Goal: Transaction & Acquisition: Purchase product/service

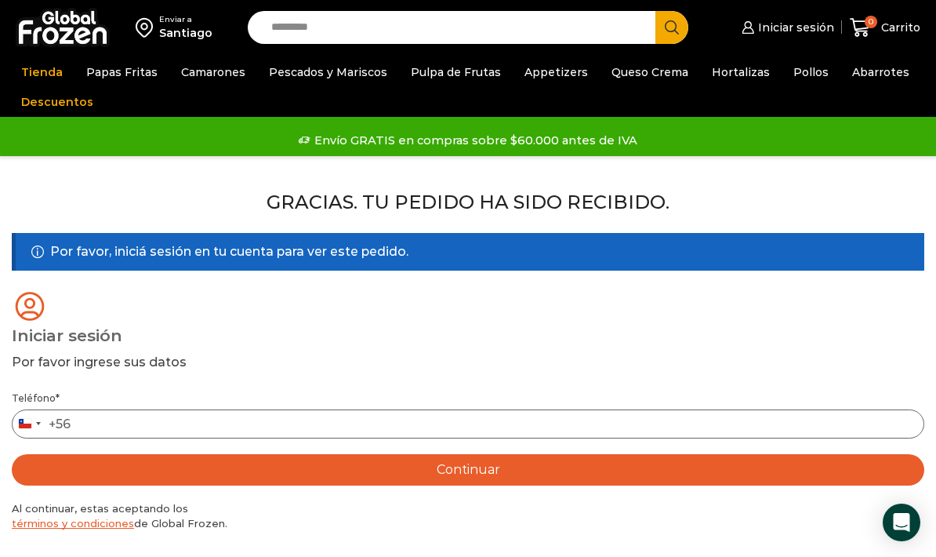
click at [546, 423] on input "Teléfono *" at bounding box center [468, 423] width 912 height 29
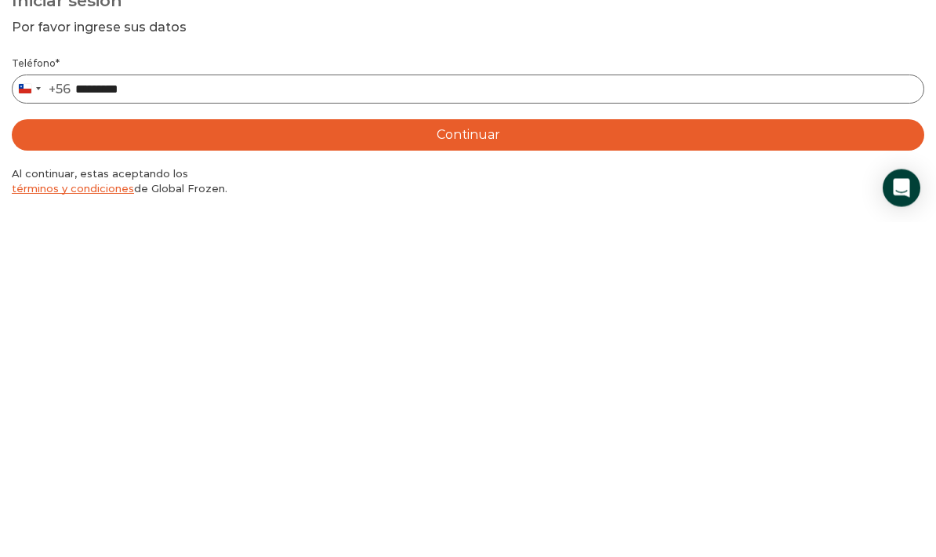
type input "*********"
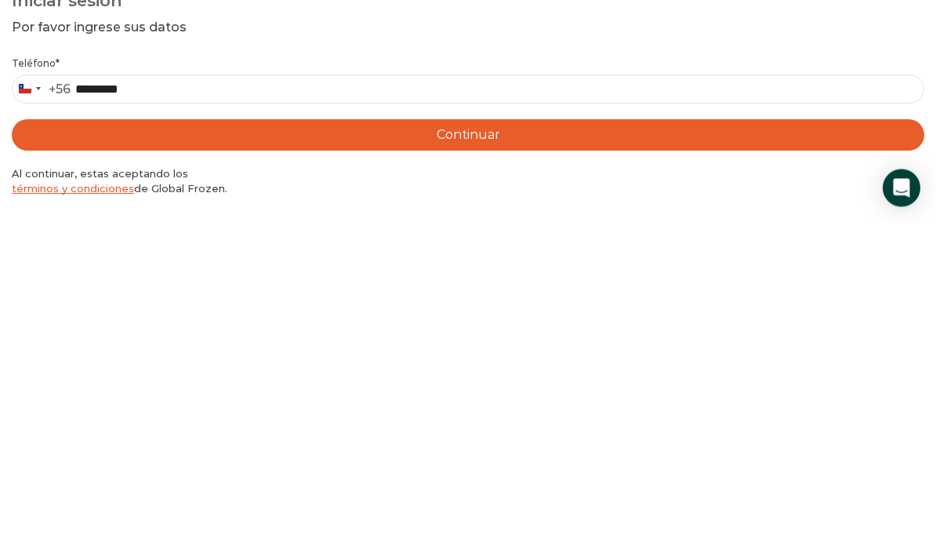
click at [433, 454] on button "Continuar" at bounding box center [468, 469] width 912 height 31
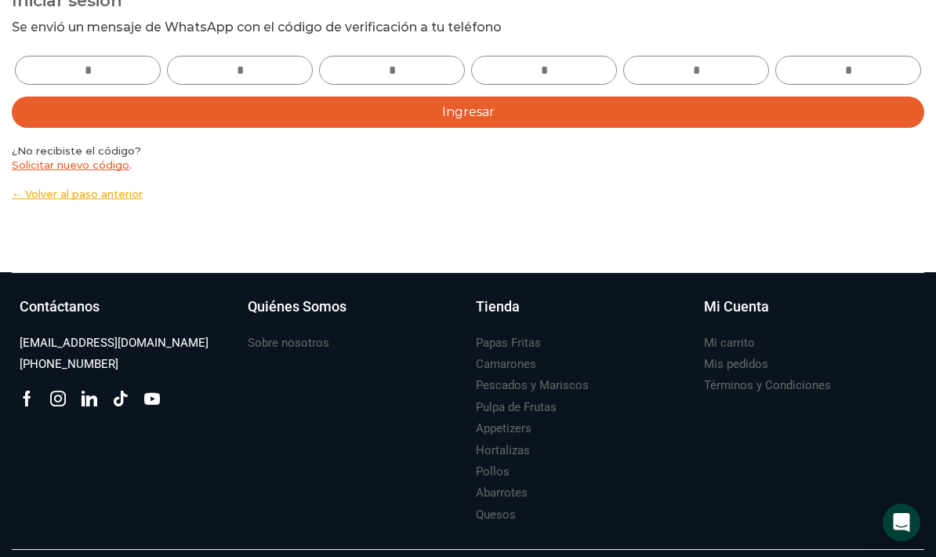
click at [120, 65] on input "text" at bounding box center [88, 70] width 146 height 29
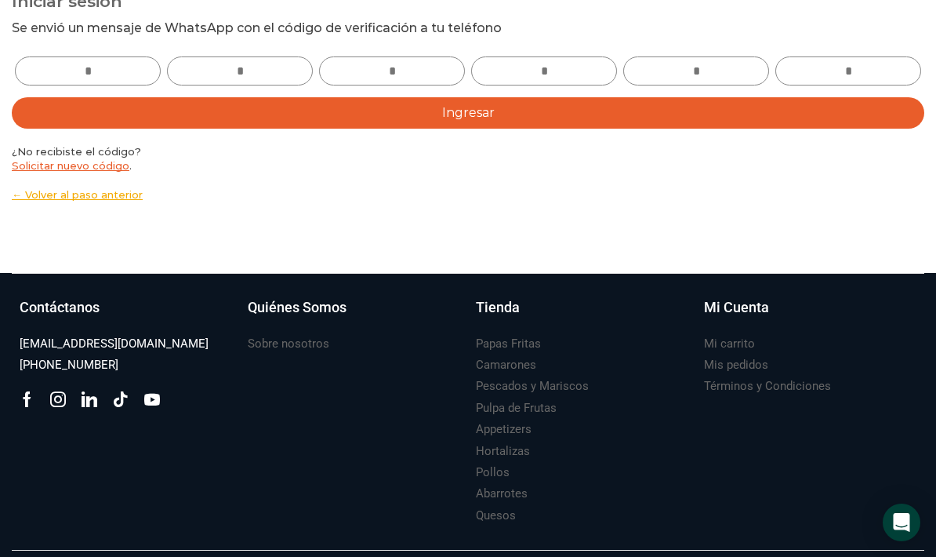
type input "*"
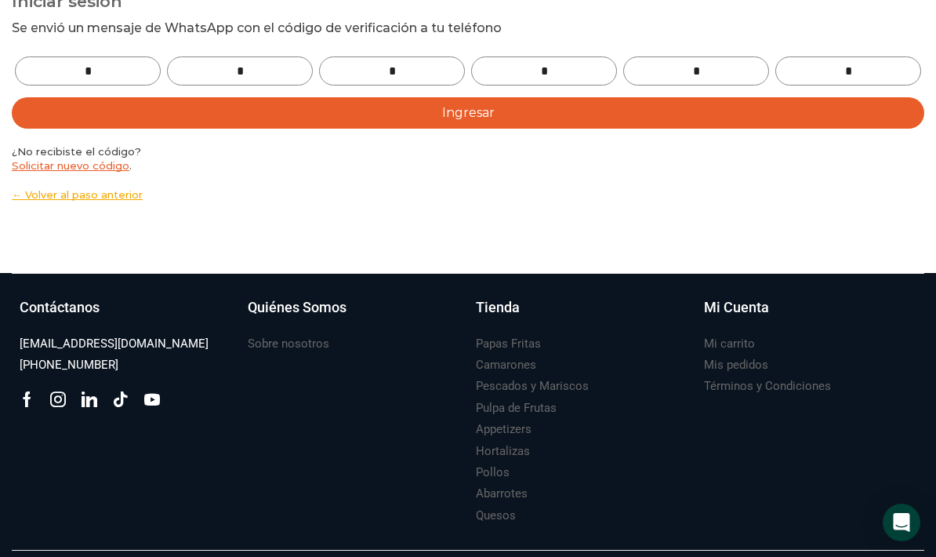
type input "*"
click at [548, 118] on button "Ingresar" at bounding box center [468, 112] width 912 height 31
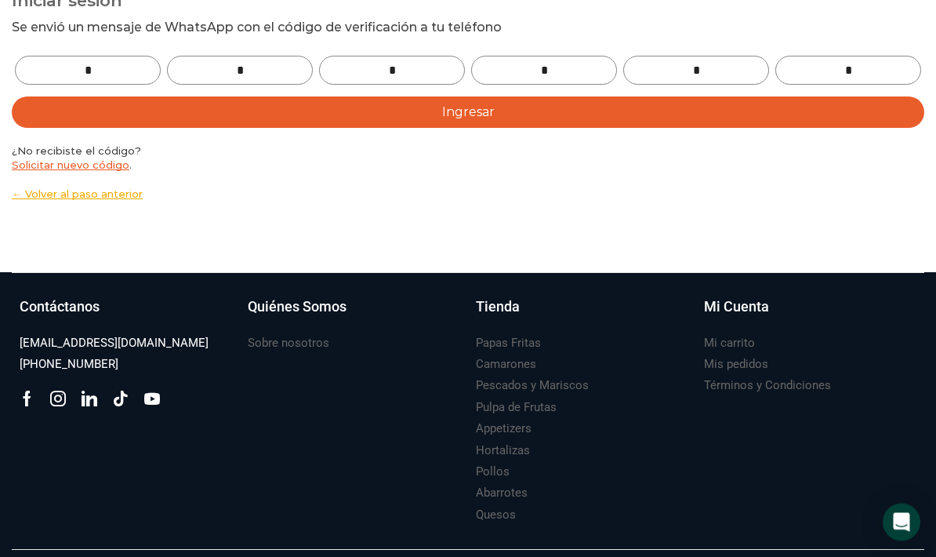
scroll to position [335, 0]
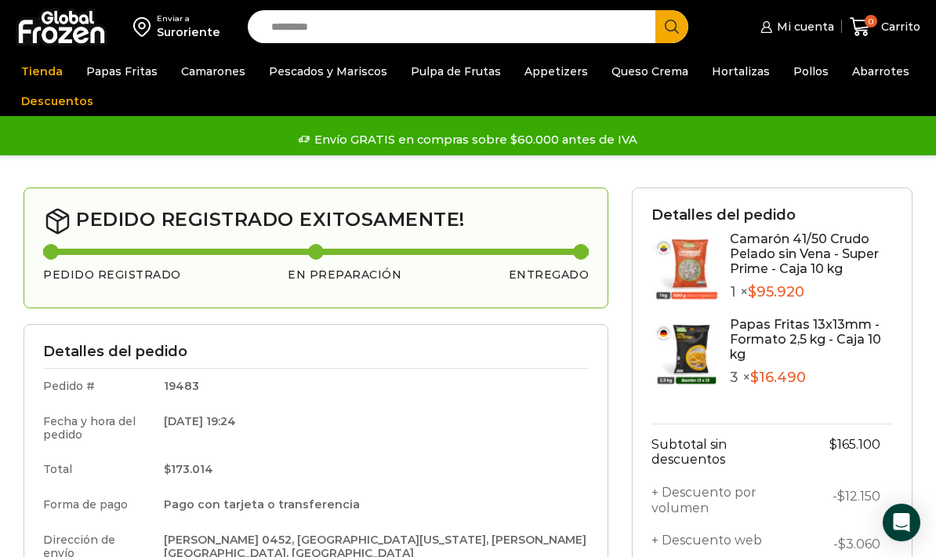
click at [129, 64] on link "Papas Fritas" at bounding box center [121, 71] width 87 height 30
click at [103, 68] on link "Papas Fritas" at bounding box center [121, 71] width 87 height 30
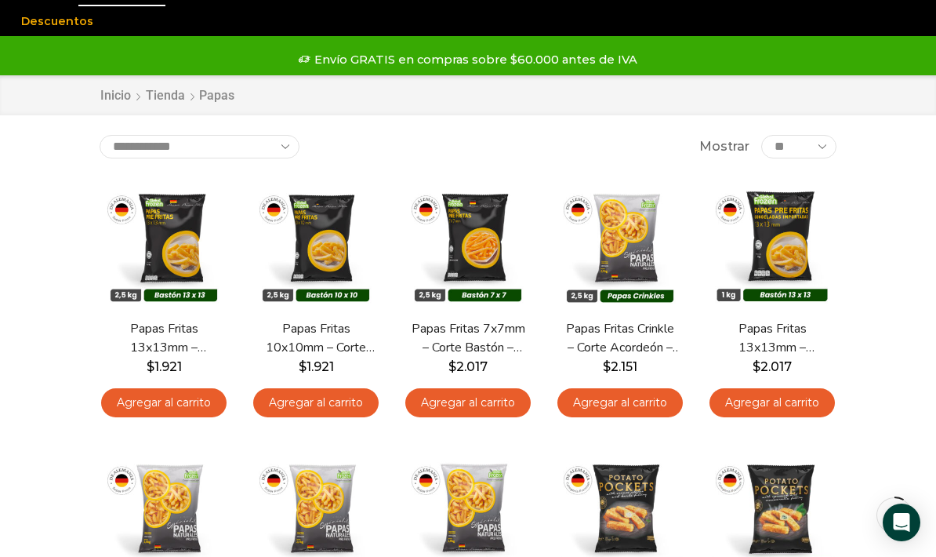
scroll to position [82, 0]
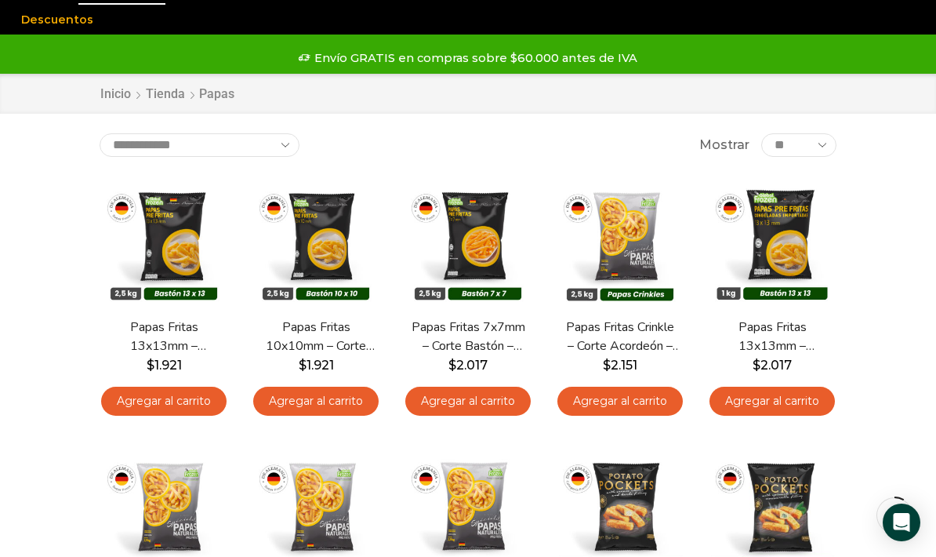
click at [140, 401] on link "Agregar al carrito" at bounding box center [163, 400] width 125 height 29
click at [139, 397] on link "Agregar al carrito" at bounding box center [163, 400] width 125 height 29
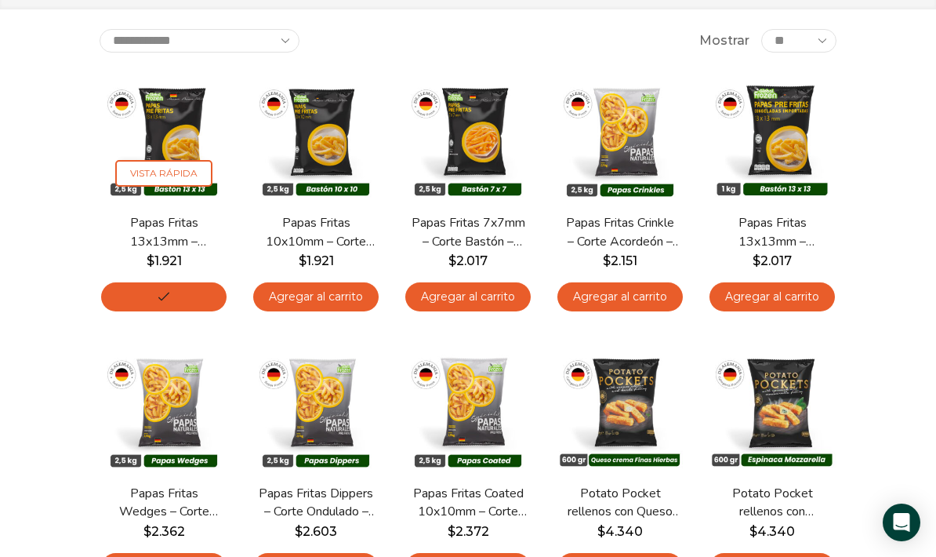
scroll to position [187, 0]
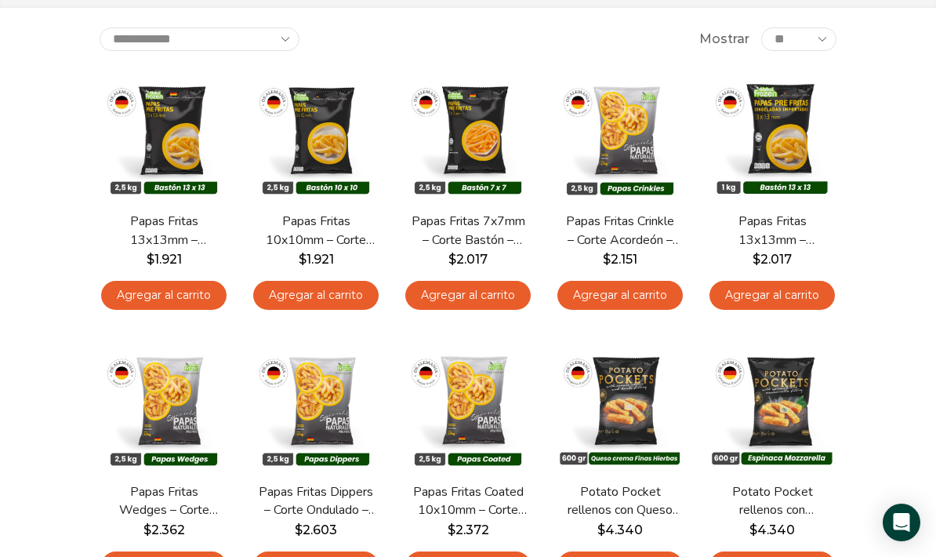
click at [143, 309] on div "**********" at bounding box center [468, 484] width 760 height 915
click at [140, 303] on link "Agregar al carrito" at bounding box center [163, 295] width 125 height 29
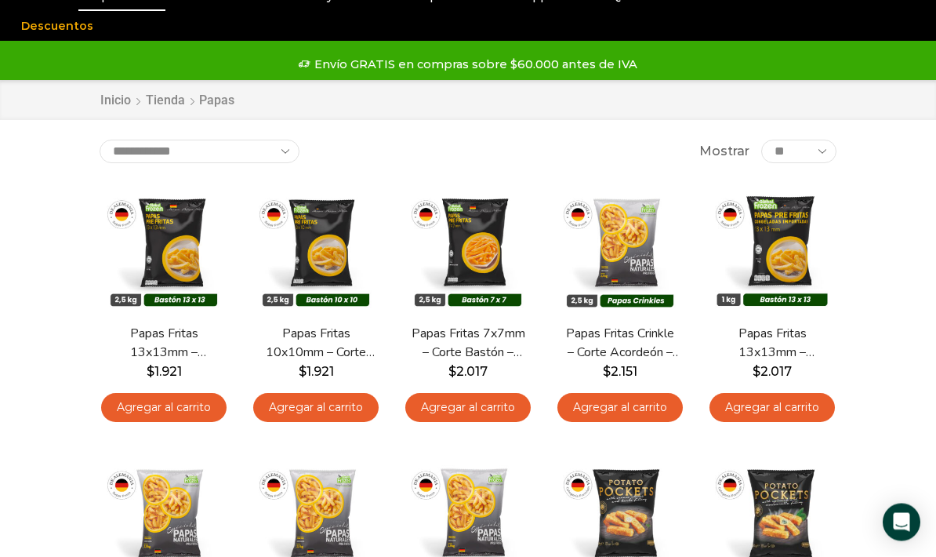
scroll to position [0, 0]
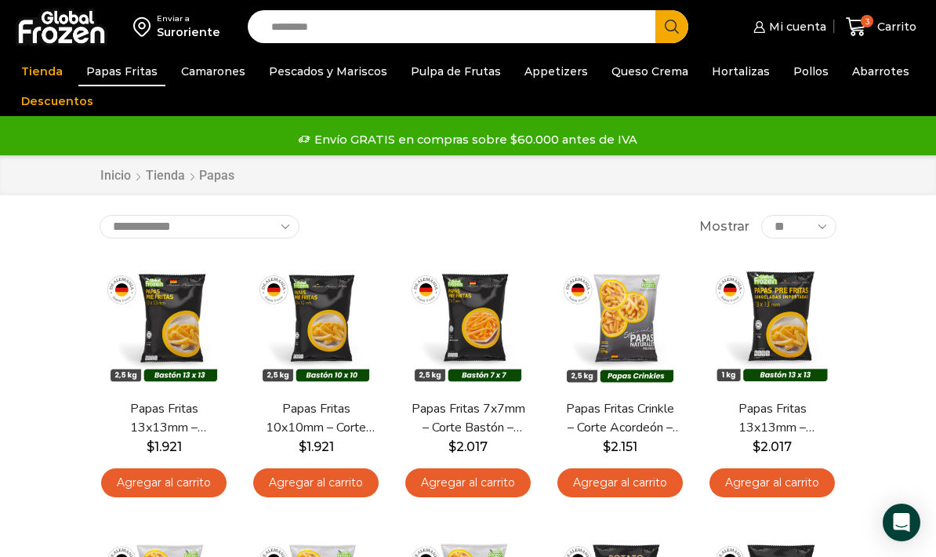
click at [201, 74] on link "Camarones" at bounding box center [213, 71] width 80 height 30
click at [197, 69] on link "Camarones" at bounding box center [213, 71] width 80 height 30
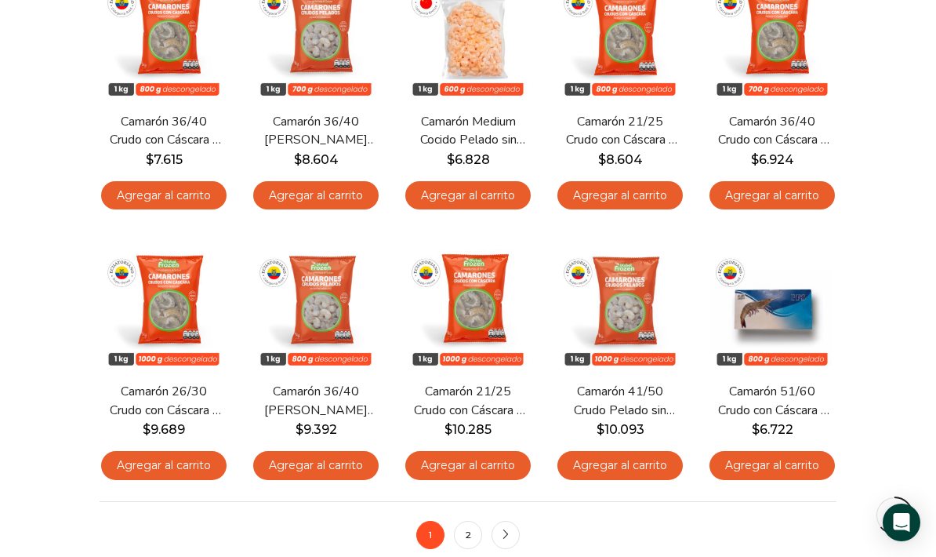
scroll to position [834, 0]
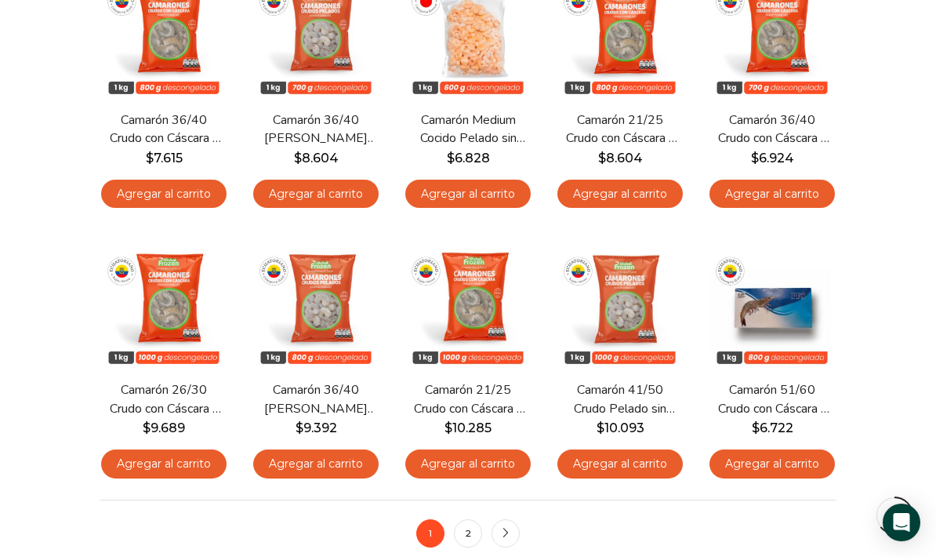
click at [472, 526] on link "2" at bounding box center [468, 533] width 28 height 28
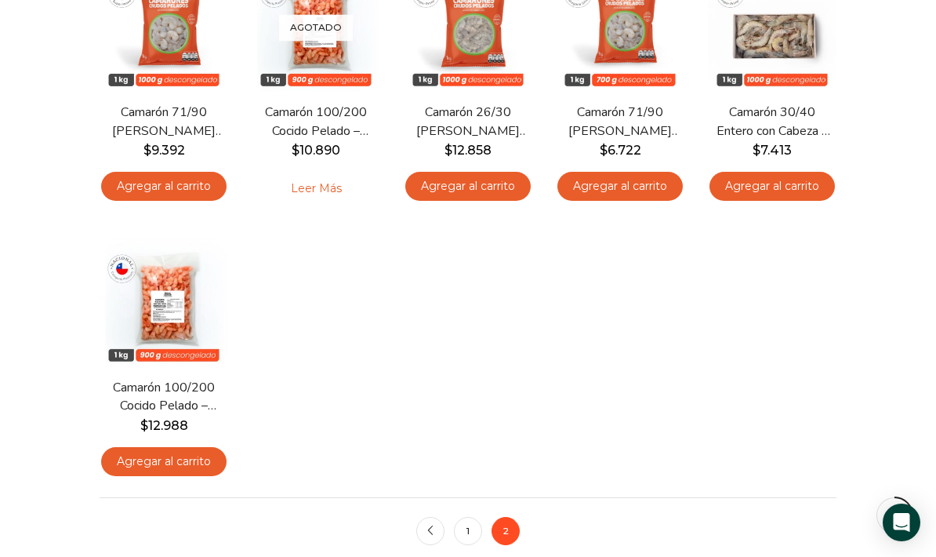
scroll to position [298, 0]
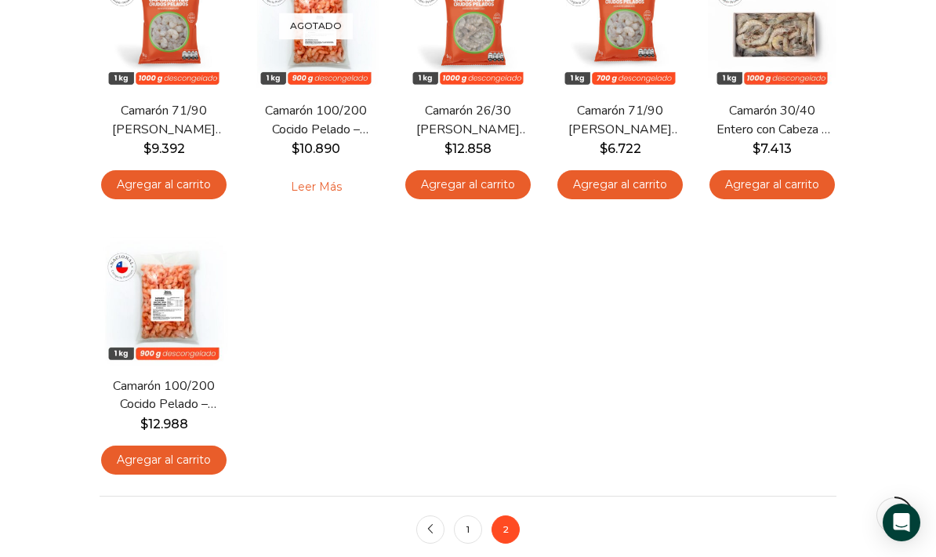
click at [476, 533] on link "1" at bounding box center [468, 529] width 28 height 28
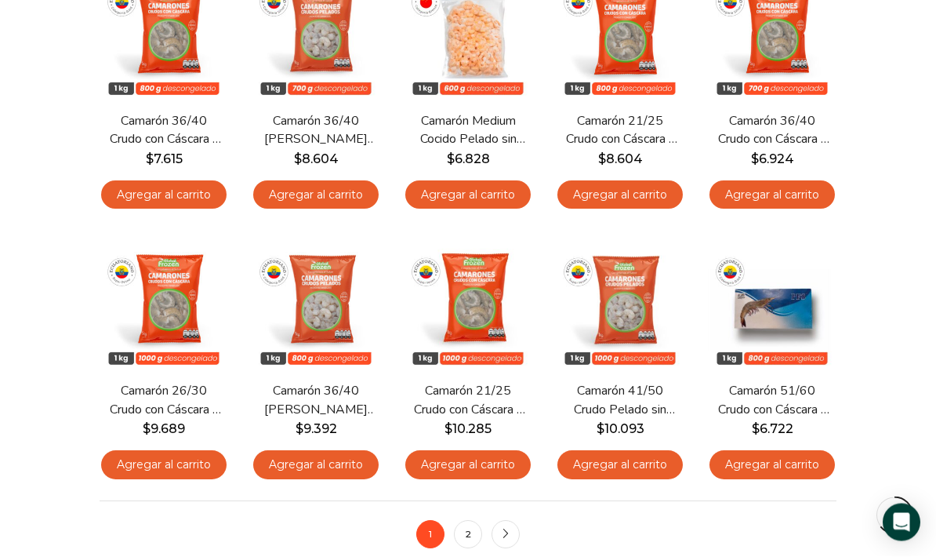
scroll to position [835, 0]
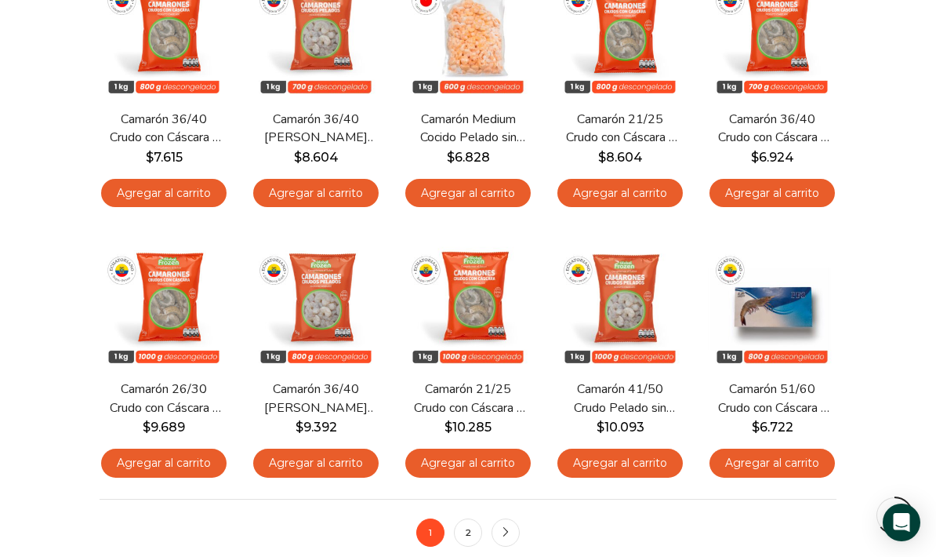
click at [472, 533] on link "2" at bounding box center [468, 532] width 28 height 28
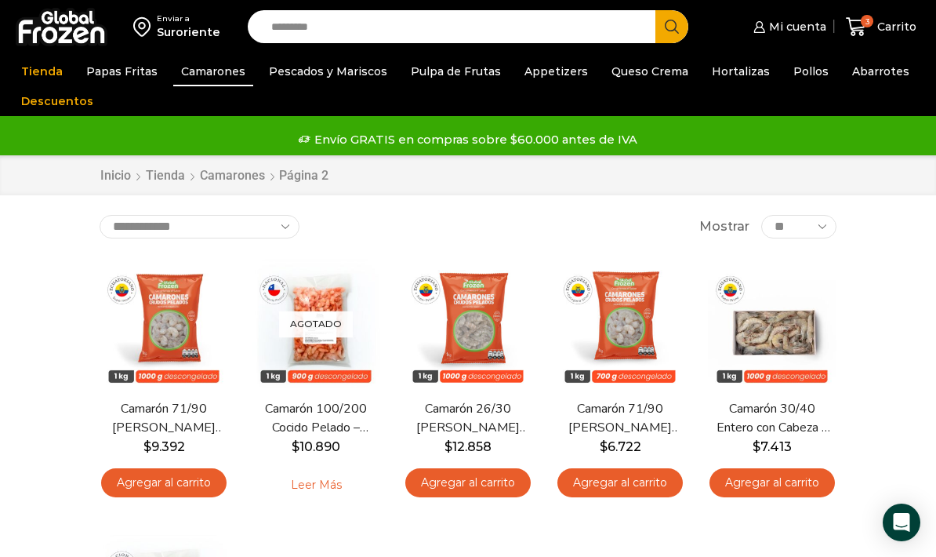
scroll to position [6, 0]
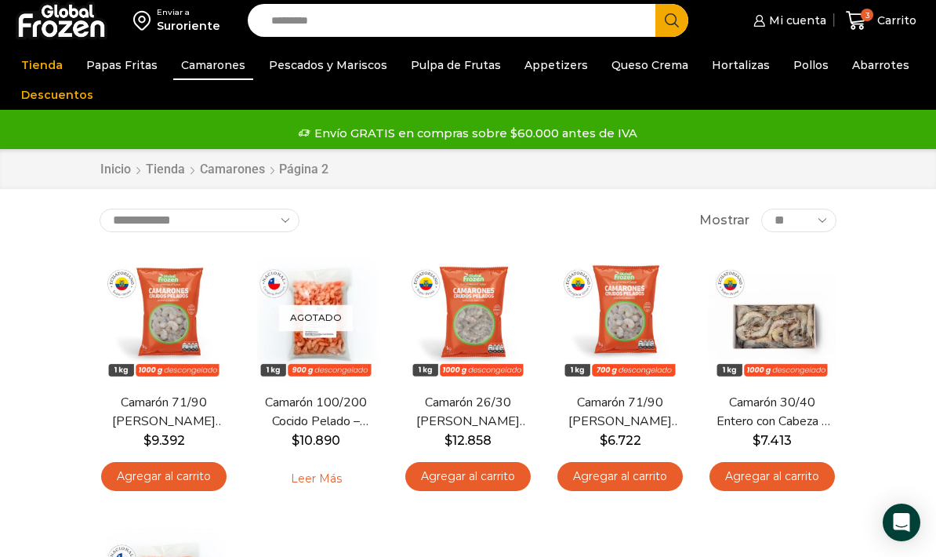
click at [176, 478] on link "Agregar al carrito" at bounding box center [163, 476] width 125 height 29
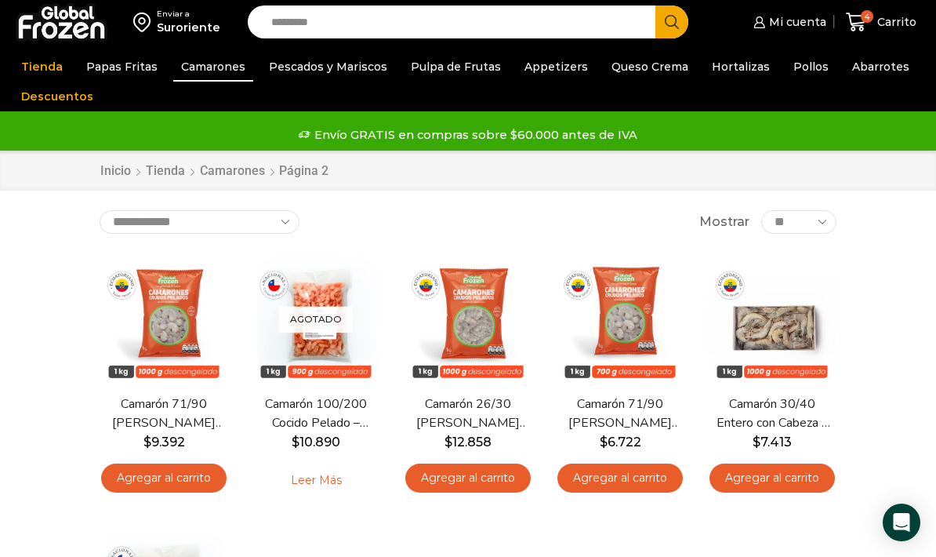
click at [864, 65] on link "Abarrotes" at bounding box center [880, 67] width 73 height 30
click at [859, 67] on link "Abarrotes" at bounding box center [880, 67] width 73 height 30
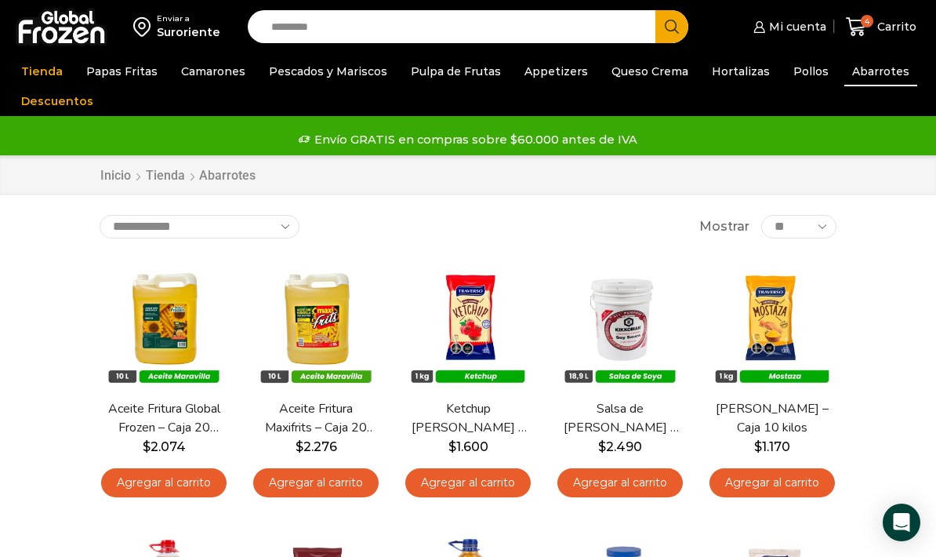
click at [787, 74] on link "Pollos" at bounding box center [810, 71] width 51 height 30
click at [785, 73] on link "Pollos" at bounding box center [810, 71] width 51 height 30
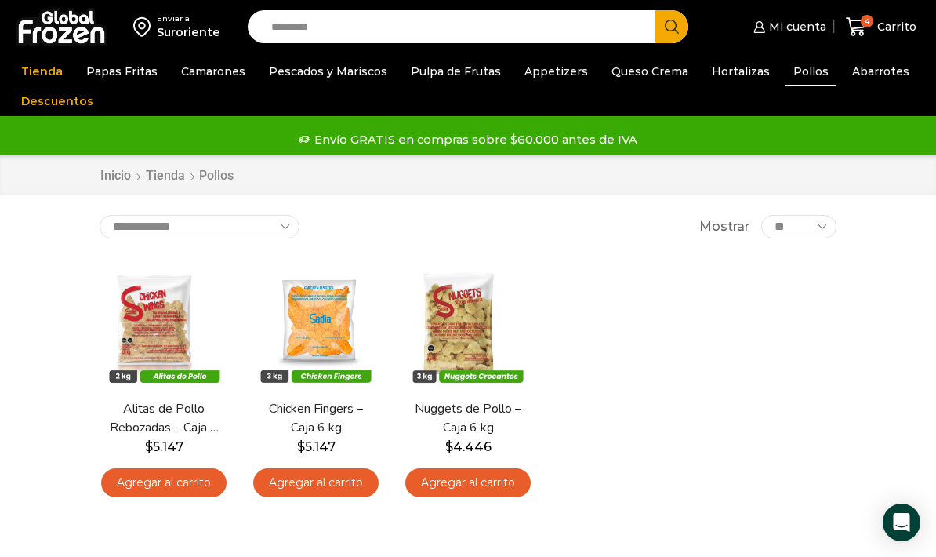
click at [725, 65] on link "Hortalizas" at bounding box center [741, 71] width 74 height 30
click at [724, 64] on link "Hortalizas" at bounding box center [741, 71] width 74 height 30
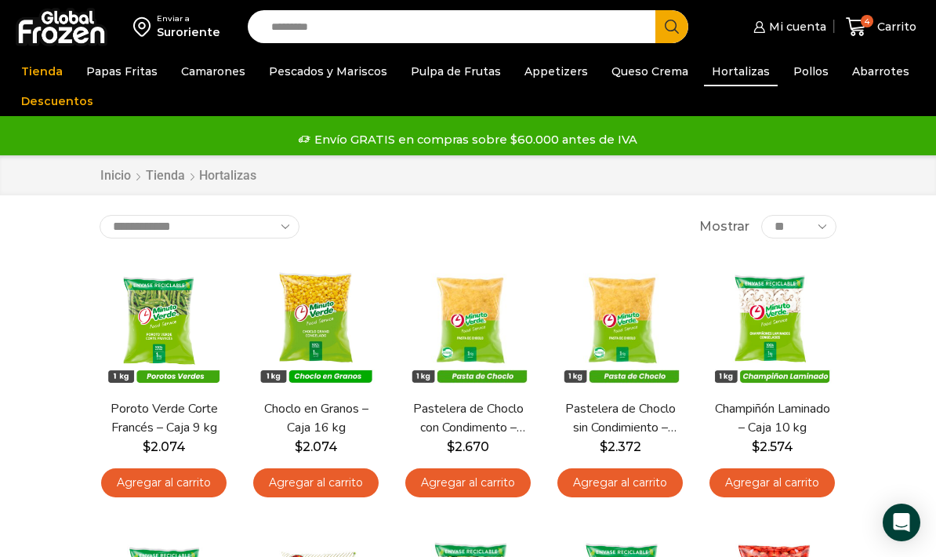
click at [632, 79] on link "Queso Crema" at bounding box center [650, 71] width 92 height 30
click at [623, 74] on link "Queso Crema" at bounding box center [650, 71] width 92 height 30
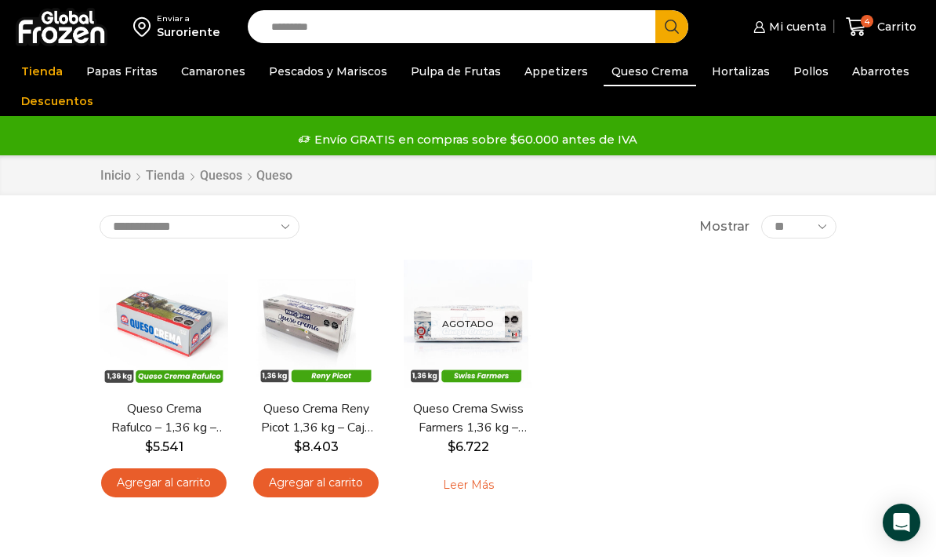
click at [534, 76] on link "Appetizers" at bounding box center [556, 71] width 79 height 30
click at [537, 81] on link "Appetizers" at bounding box center [556, 71] width 79 height 30
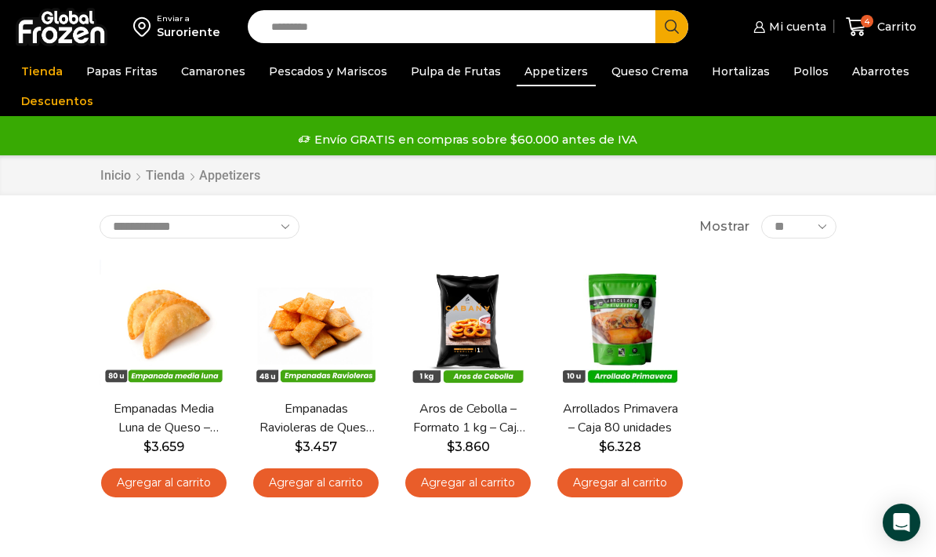
click at [310, 482] on link "Agregar al carrito" at bounding box center [315, 482] width 125 height 29
click at [427, 74] on link "Pulpa de Frutas" at bounding box center [456, 71] width 106 height 30
click at [432, 78] on link "Pulpa de Frutas" at bounding box center [456, 71] width 106 height 30
click at [446, 85] on link "Pulpa de Frutas" at bounding box center [456, 71] width 106 height 30
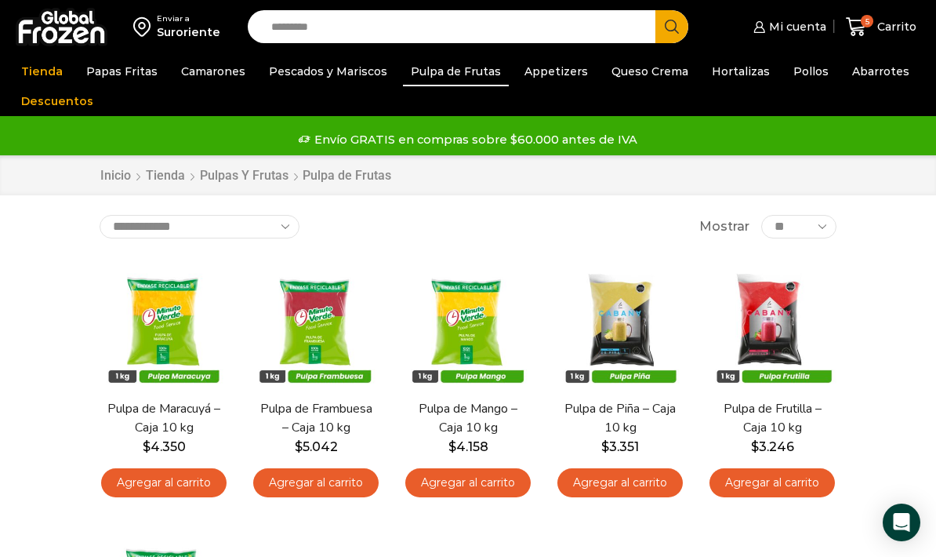
click at [316, 84] on link "Pescados y Mariscos" at bounding box center [328, 71] width 134 height 30
click at [326, 63] on link "Pescados y Mariscos" at bounding box center [328, 71] width 134 height 30
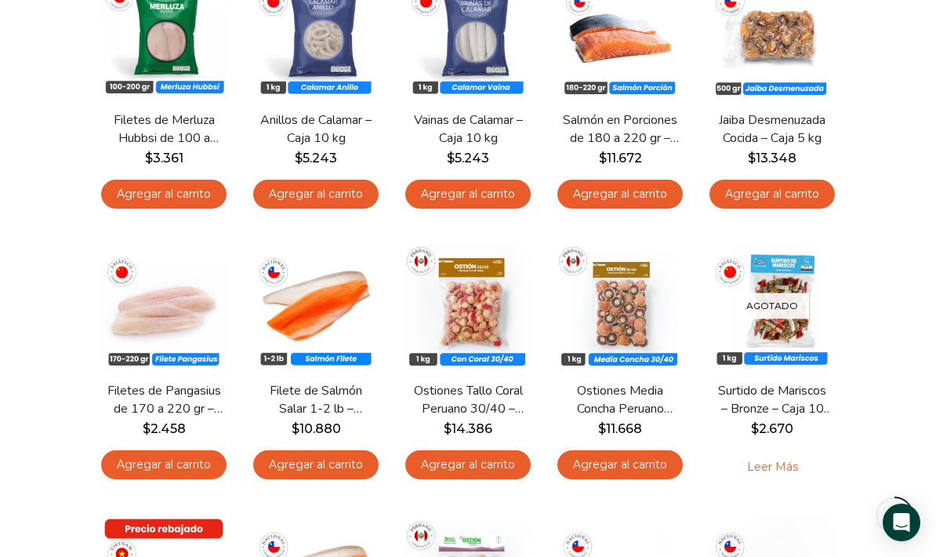
scroll to position [560, 0]
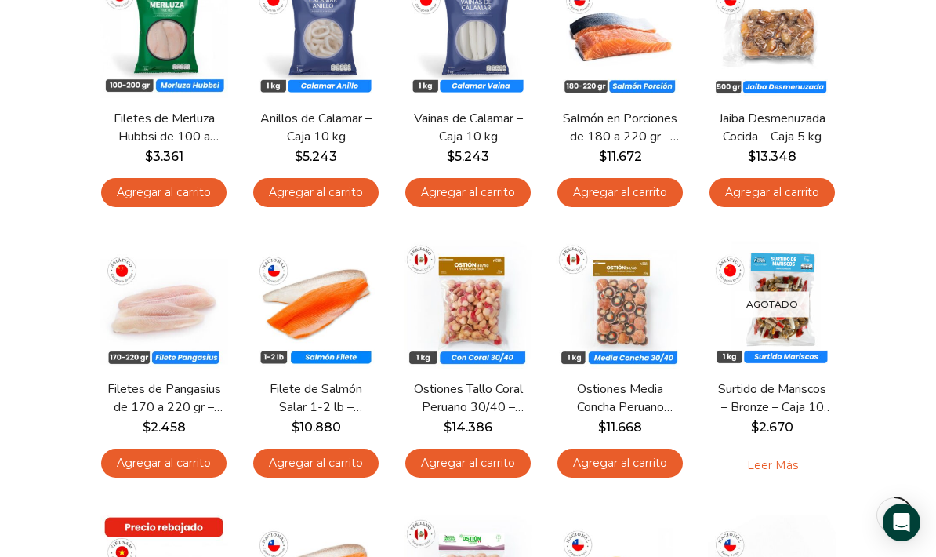
click at [161, 306] on img at bounding box center [164, 304] width 129 height 129
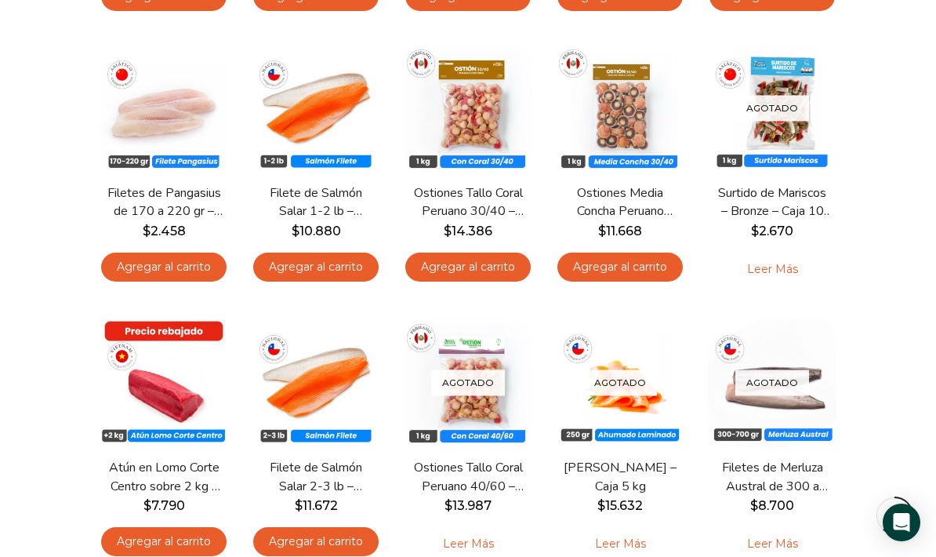
scroll to position [796, 0]
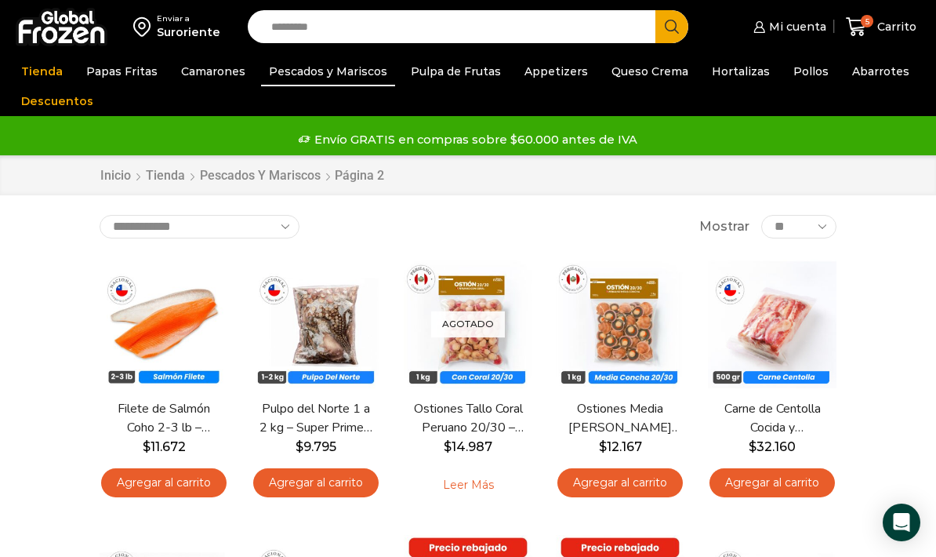
click at [215, 70] on link "Camarones" at bounding box center [213, 71] width 80 height 30
click at [60, 111] on link "Descuentos" at bounding box center [57, 101] width 88 height 30
click at [63, 107] on link "Descuentos" at bounding box center [57, 101] width 88 height 30
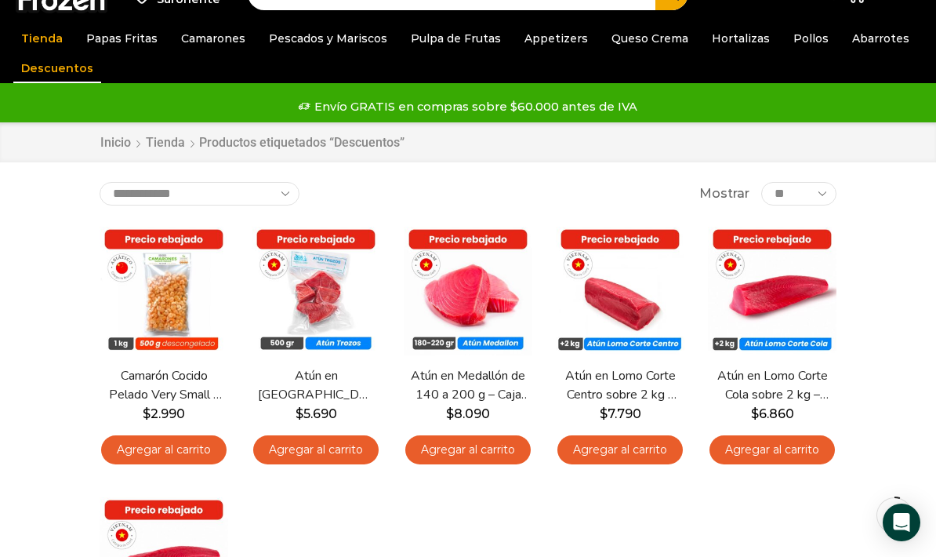
scroll to position [33, 0]
click at [165, 306] on img at bounding box center [164, 291] width 129 height 129
click at [180, 228] on img at bounding box center [164, 291] width 129 height 129
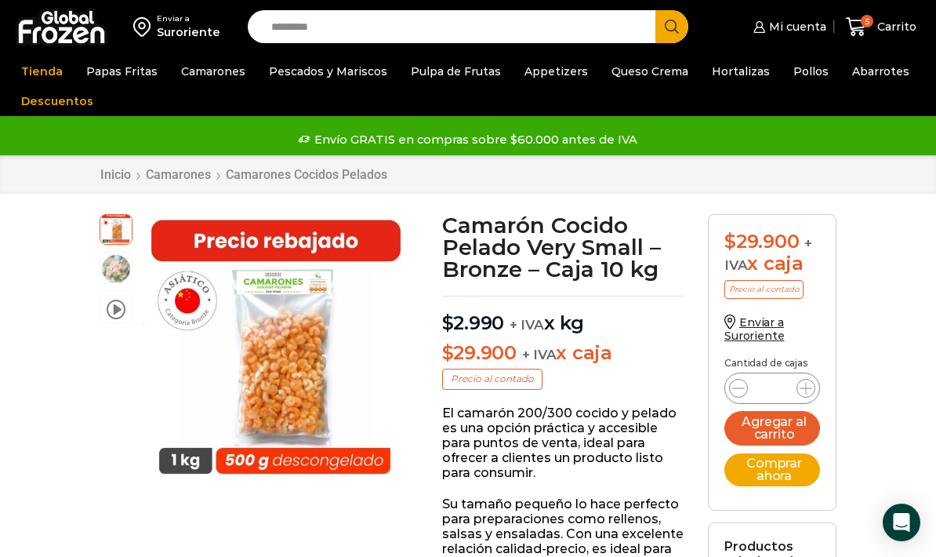
click at [888, 31] on span "Carrito" at bounding box center [894, 27] width 43 height 16
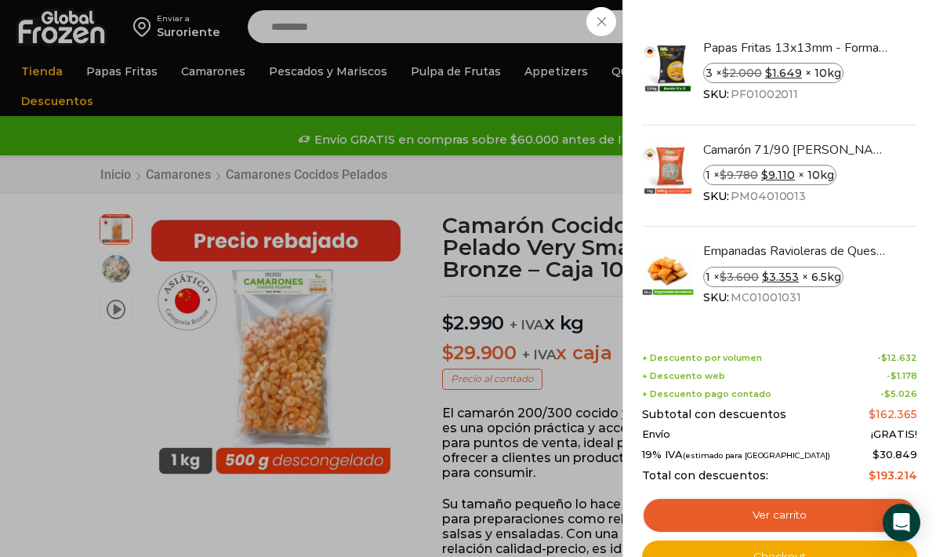
click at [756, 556] on link "Checkout" at bounding box center [779, 556] width 275 height 33
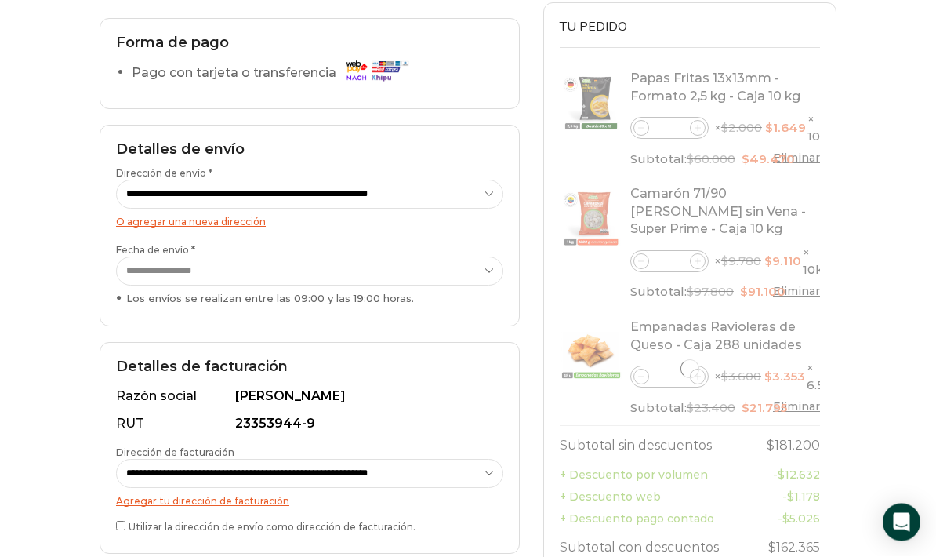
scroll to position [223, 0]
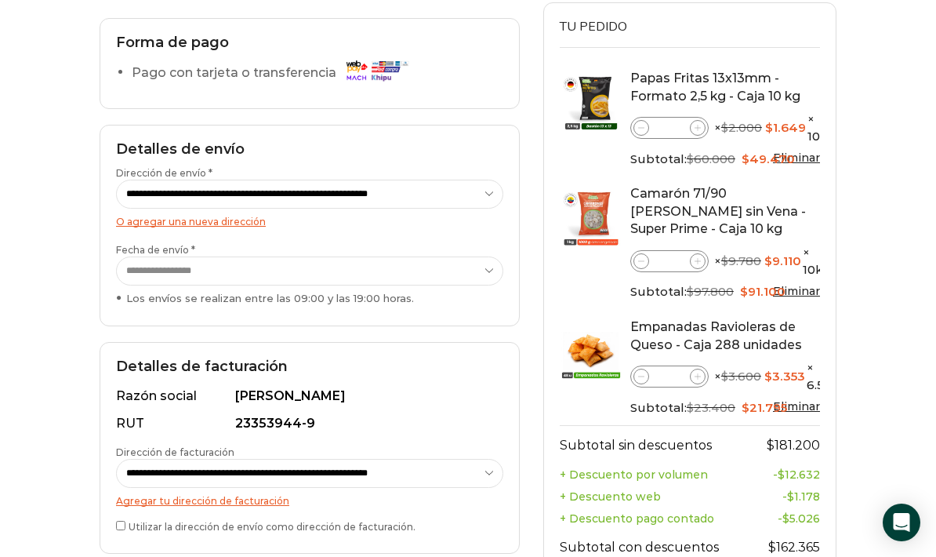
click at [219, 259] on select "**********" at bounding box center [309, 270] width 387 height 29
select select "**********"
click at [417, 326] on div "**********" at bounding box center [310, 339] width 420 height 428
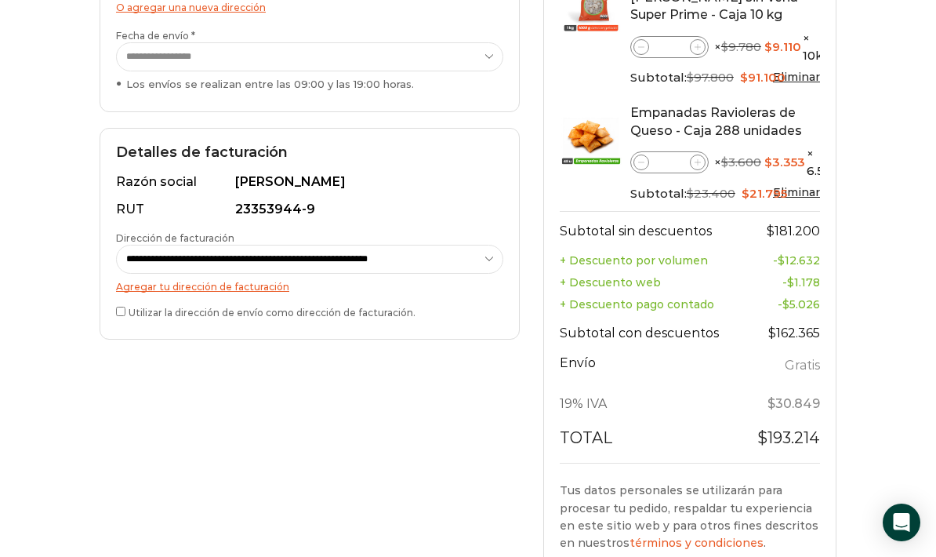
scroll to position [439, 0]
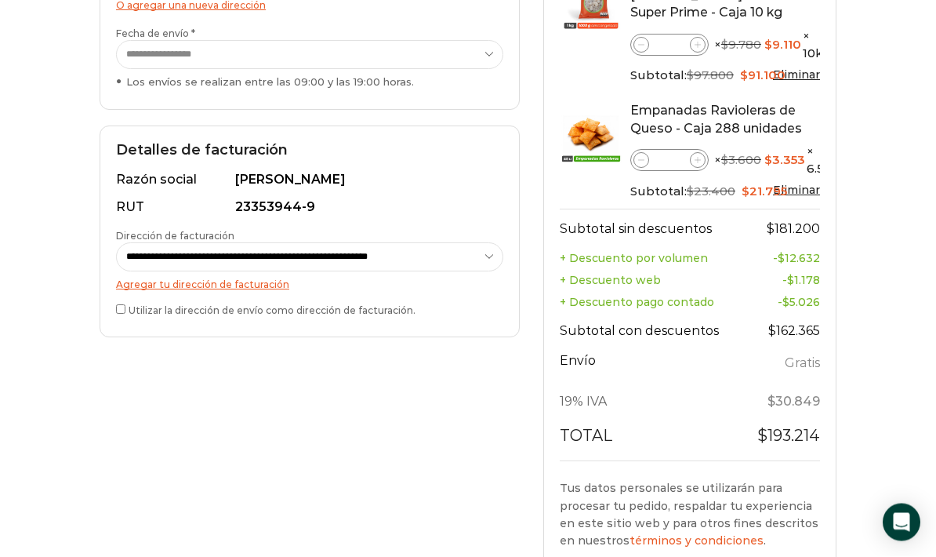
click at [129, 304] on label "Utilizar la dirección de envío como dirección de facturación." at bounding box center [309, 310] width 387 height 16
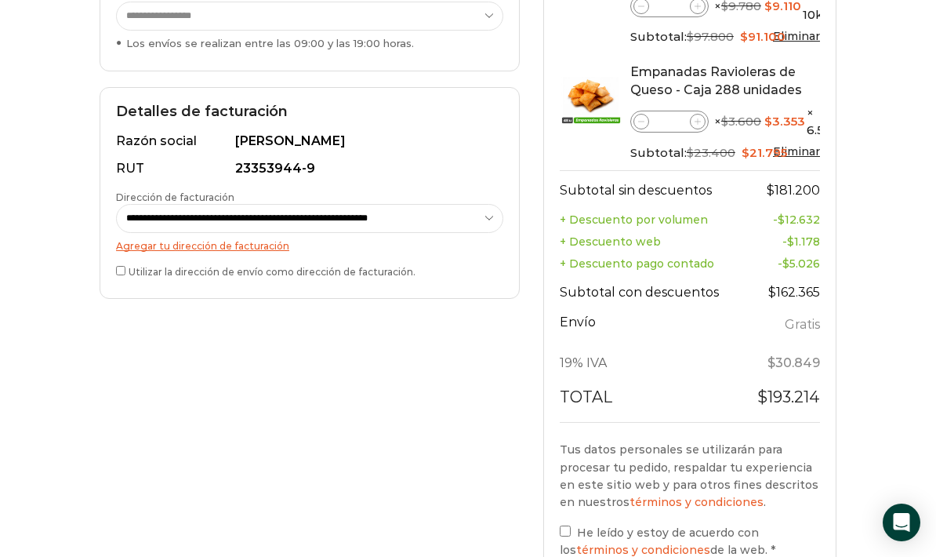
scroll to position [486, 0]
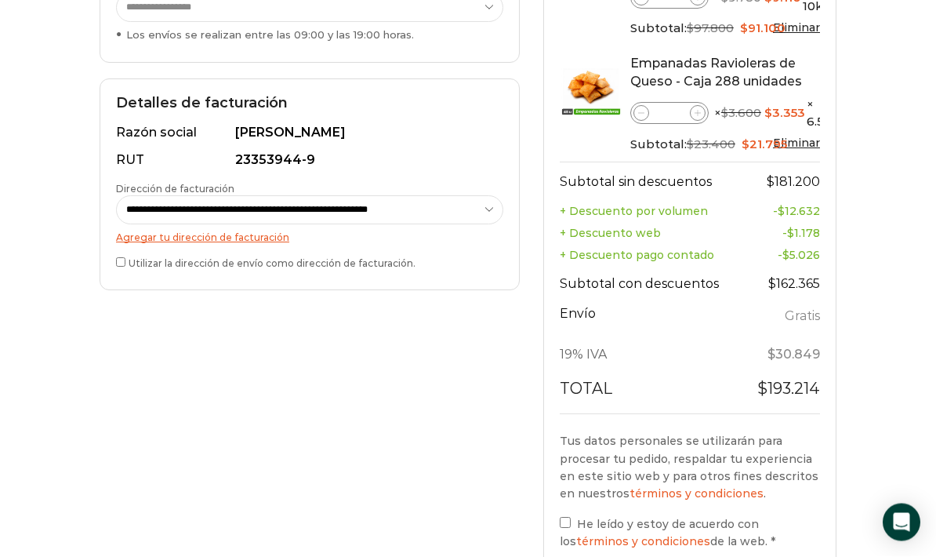
click at [459, 215] on select "**********" at bounding box center [309, 210] width 387 height 29
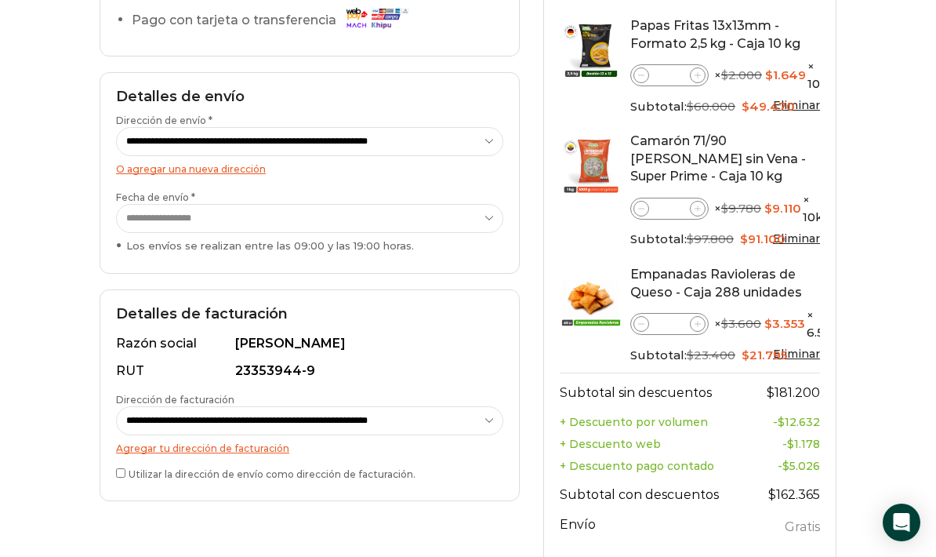
scroll to position [246, 0]
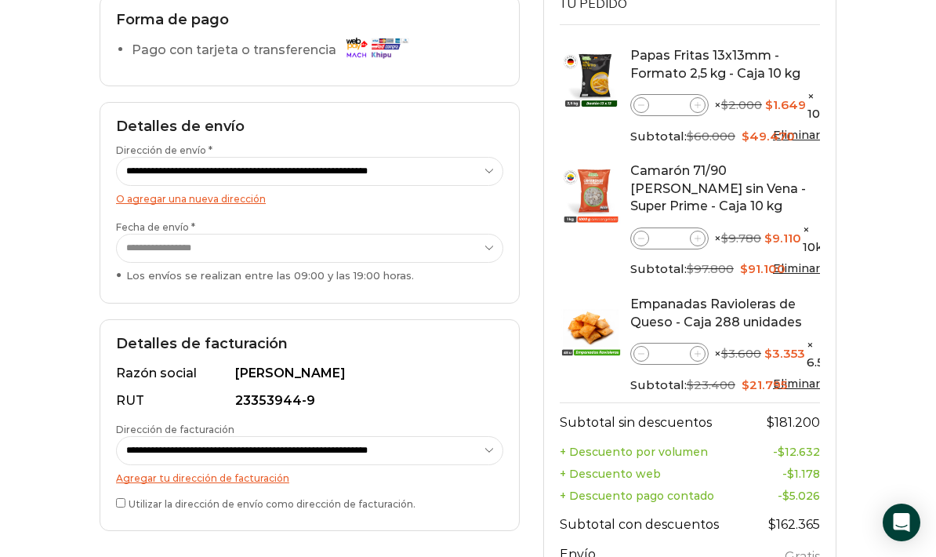
click at [702, 102] on span at bounding box center [698, 105] width 16 height 16
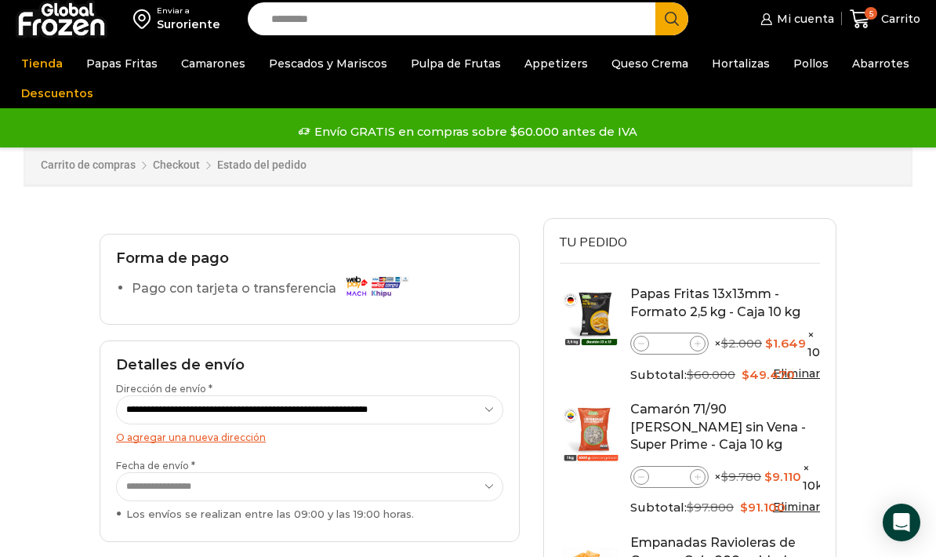
scroll to position [9, 0]
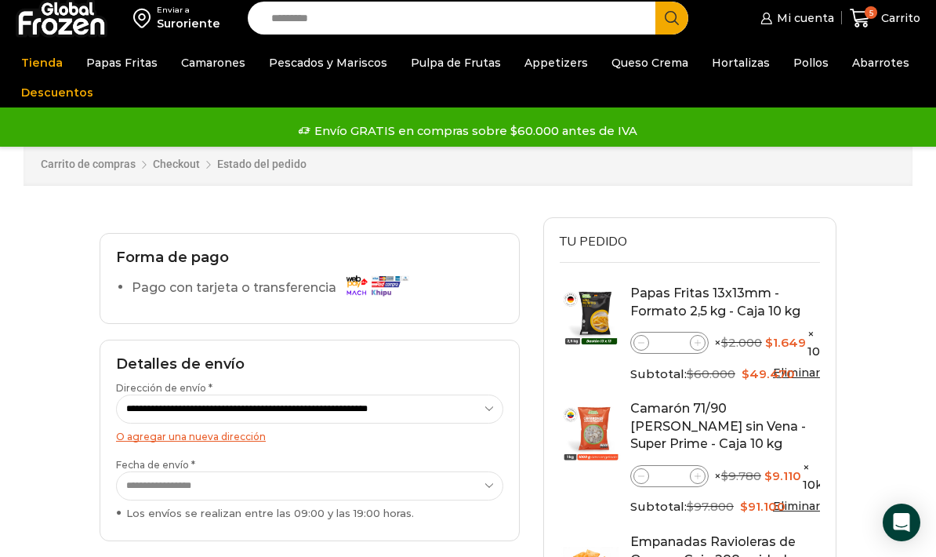
click at [638, 339] on icon at bounding box center [641, 342] width 7 height 7
type input "*"
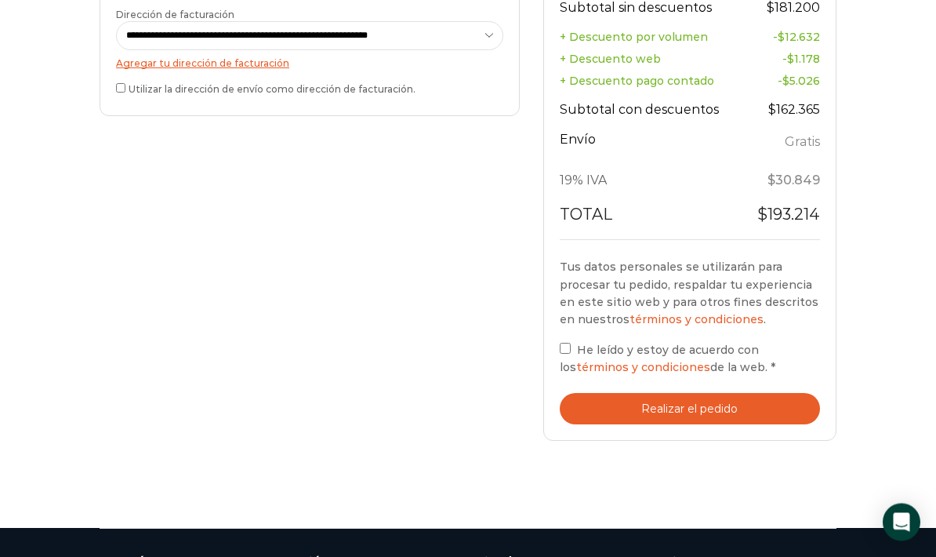
scroll to position [659, 0]
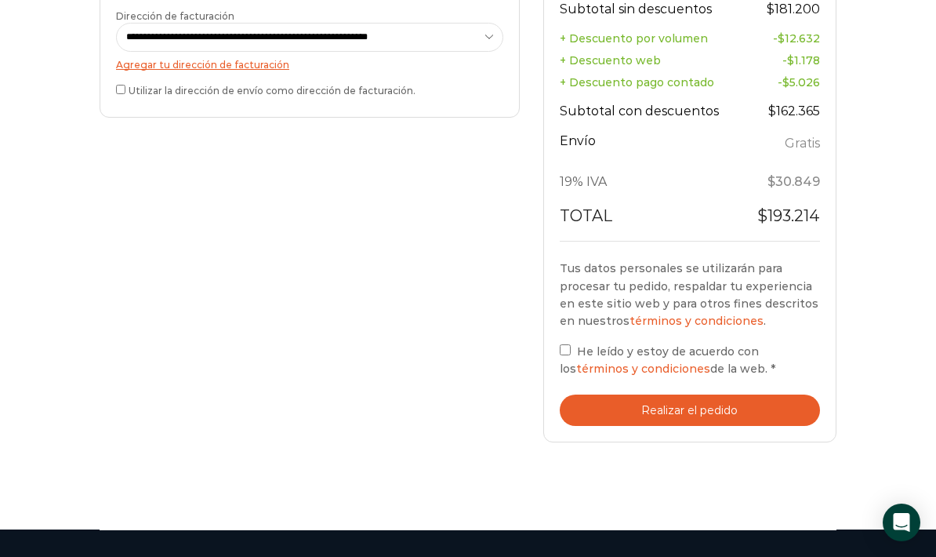
click at [626, 398] on button "Realizar el pedido" at bounding box center [690, 410] width 260 height 32
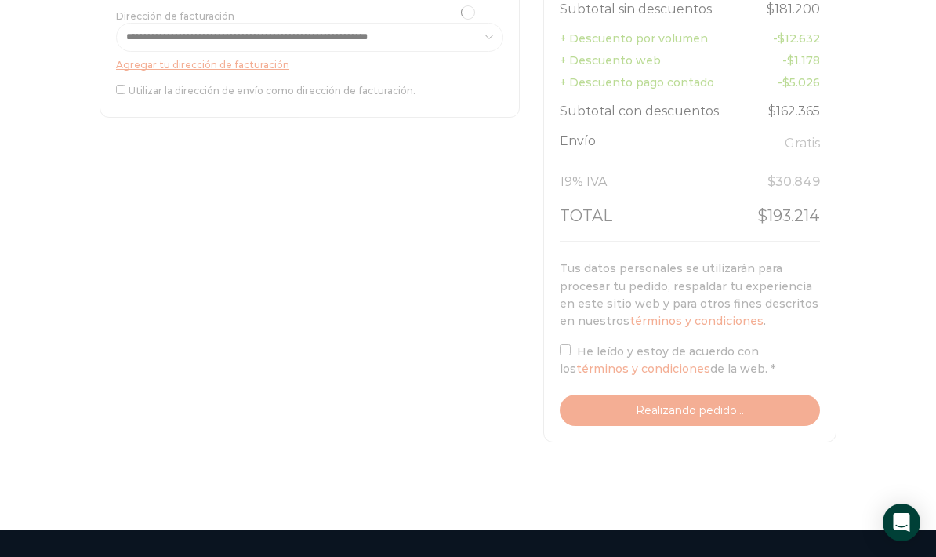
scroll to position [722, 0]
